Goal: Information Seeking & Learning: Find specific fact

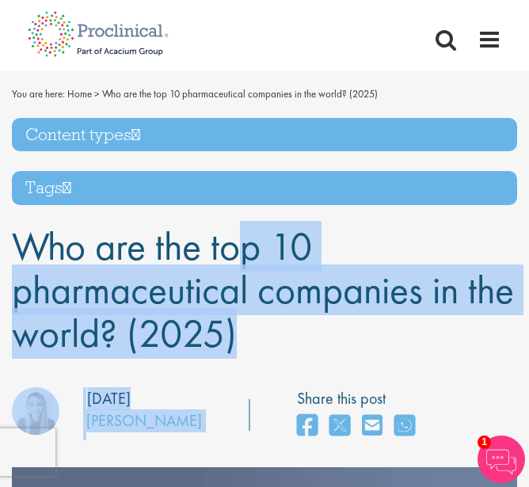
drag, startPoint x: 32, startPoint y: 251, endPoint x: 268, endPoint y: 357, distance: 258.9
click at [237, 336] on span "Who are the top 10 pharmaceutical companies in the world? (2025)" at bounding box center [263, 290] width 502 height 138
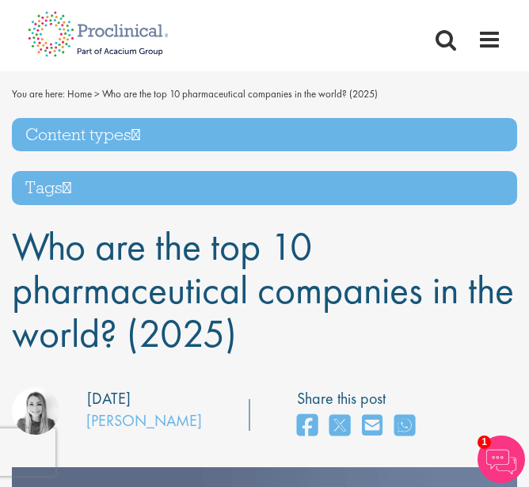
drag, startPoint x: 247, startPoint y: 341, endPoint x: 5, endPoint y: 234, distance: 265.0
copy span "Who are the top 10 pharmaceutical companies in the world? (2025)"
